Goal: Task Accomplishment & Management: Manage account settings

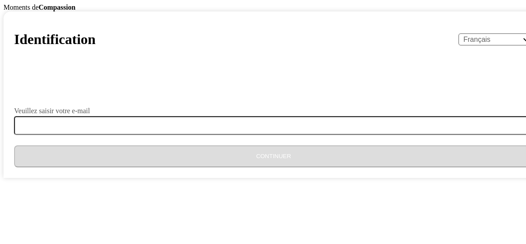
select select "fr"
click at [193, 135] on input "Veuillez saisir votre e-mail" at bounding box center [278, 125] width 529 height 19
type input "[EMAIL_ADDRESS][DOMAIN_NAME]"
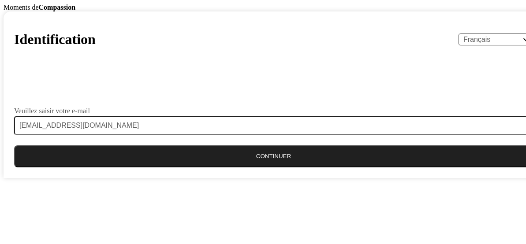
click at [235, 167] on button "Continuer" at bounding box center [273, 156] width 519 height 22
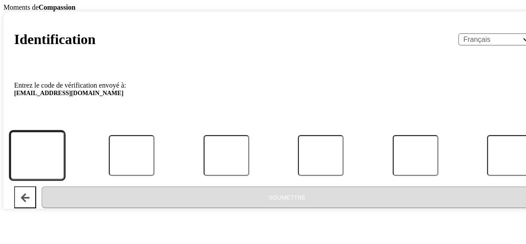
click at [65, 180] on input "Code" at bounding box center [37, 155] width 55 height 49
type input "3"
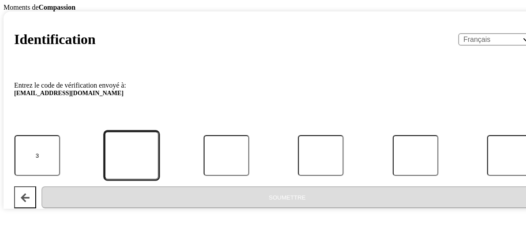
type input "4"
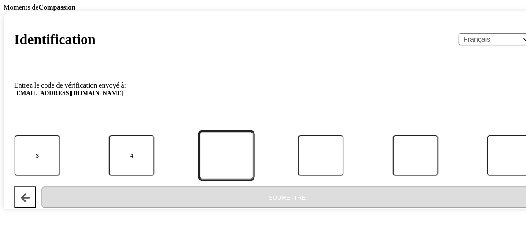
type input "0"
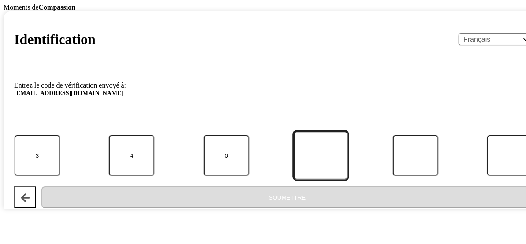
type input "4"
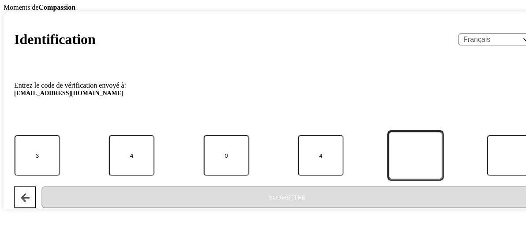
type input "4"
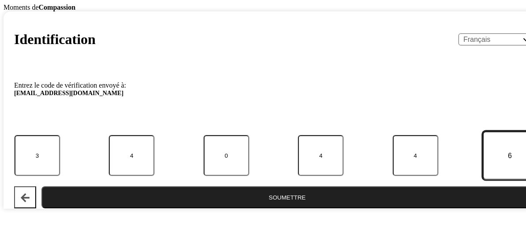
type input "6"
click at [243, 208] on button "Soumettre" at bounding box center [286, 197] width 491 height 22
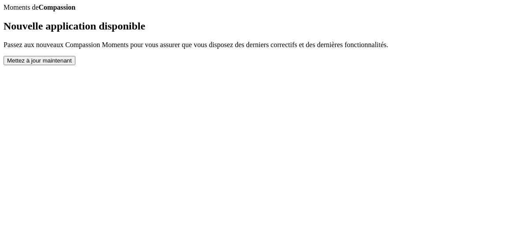
click at [75, 65] on button "Mettez à jour maintenant" at bounding box center [40, 60] width 72 height 9
